Goal: Information Seeking & Learning: Stay updated

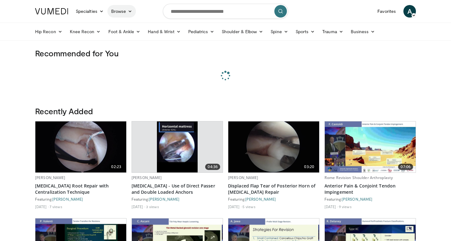
click at [125, 11] on link "Browse" at bounding box center [121, 11] width 29 height 13
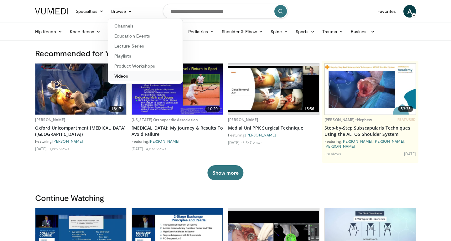
click at [128, 74] on link "Videos" at bounding box center [145, 76] width 74 height 10
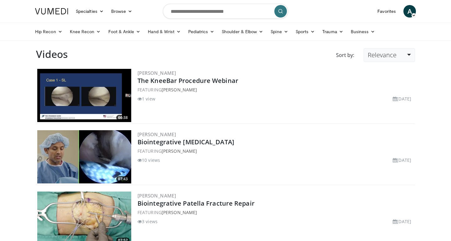
click at [409, 55] on link "Relevance" at bounding box center [388, 55] width 51 height 14
click at [384, 110] on link "Newest" at bounding box center [388, 110] width 49 height 10
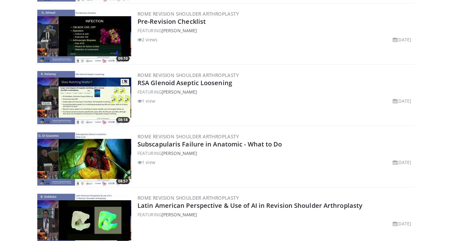
scroll to position [1730, 0]
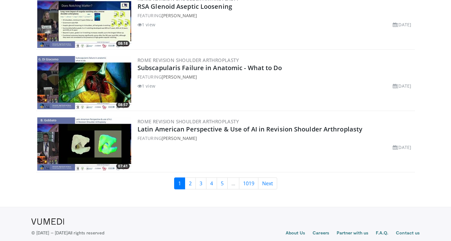
click at [184, 185] on link "1" at bounding box center [179, 183] width 11 height 12
click at [187, 185] on link "2" at bounding box center [190, 183] width 11 height 12
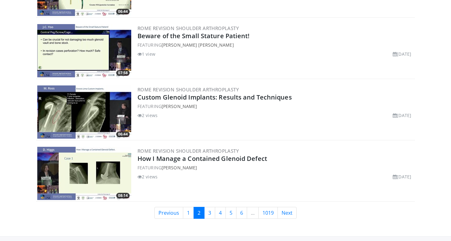
scroll to position [1740, 0]
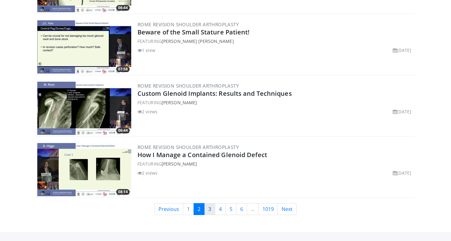
click at [208, 207] on link "3" at bounding box center [209, 209] width 11 height 12
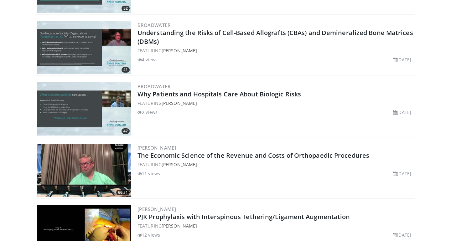
scroll to position [859, 0]
